Goal: Navigation & Orientation: Understand site structure

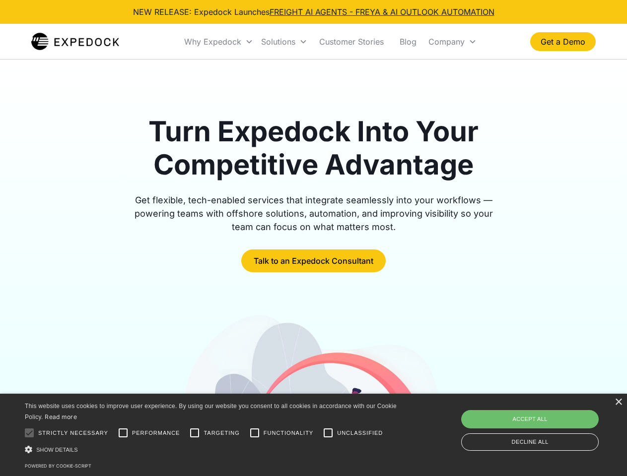
click at [219, 42] on div "Why Expedock" at bounding box center [212, 42] width 57 height 10
click at [284, 42] on div "Solutions" at bounding box center [278, 42] width 34 height 10
click at [452, 42] on div "Company" at bounding box center [446, 42] width 36 height 10
click at [29, 433] on div at bounding box center [29, 433] width 20 height 20
click at [123, 433] on input "Performance" at bounding box center [123, 433] width 20 height 20
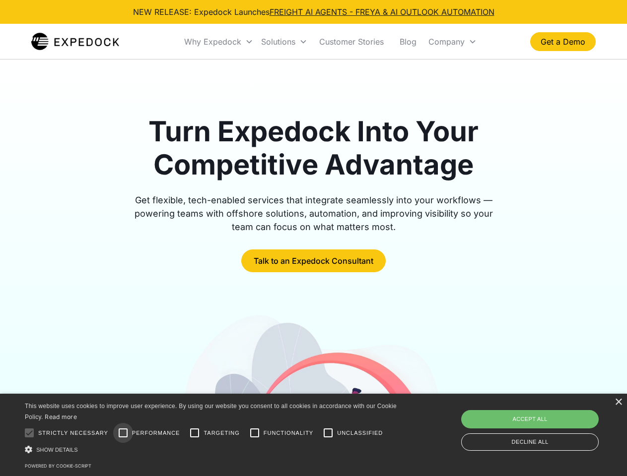
checkbox input "true"
click at [194, 433] on input "Targeting" at bounding box center [195, 433] width 20 height 20
checkbox input "true"
click at [255, 433] on input "Functionality" at bounding box center [255, 433] width 20 height 20
checkbox input "true"
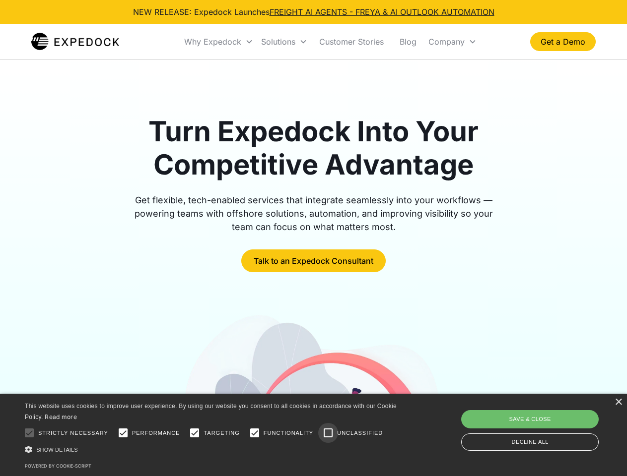
click at [328, 433] on input "Unclassified" at bounding box center [328, 433] width 20 height 20
checkbox input "true"
click at [212, 450] on div "Show details Hide details" at bounding box center [212, 450] width 375 height 10
